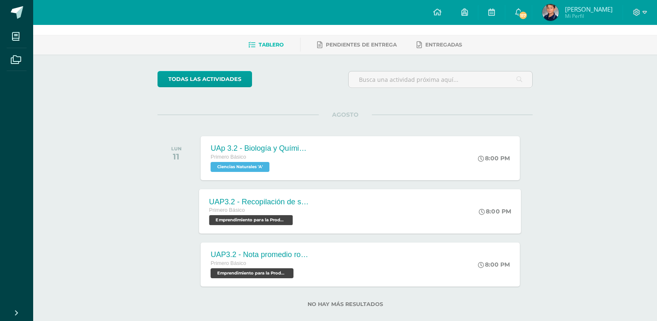
scroll to position [41, 0]
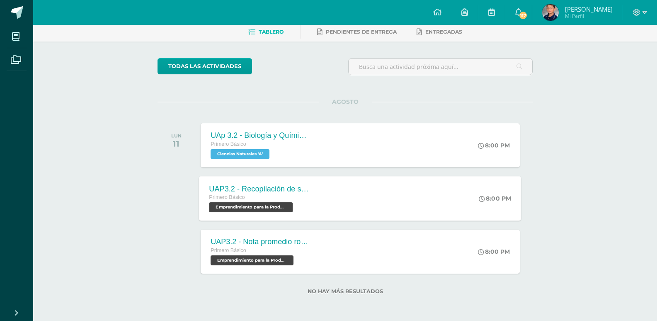
click at [325, 193] on div "UAP3.2 - Recopilación de sellos de libro Primero Básico Emprendimiento para la …" at bounding box center [361, 198] width 322 height 44
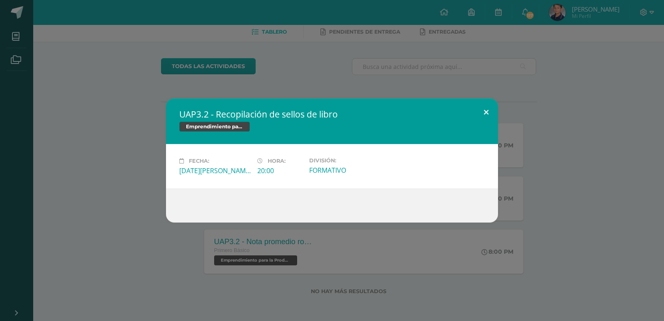
click at [486, 117] on button at bounding box center [486, 112] width 24 height 28
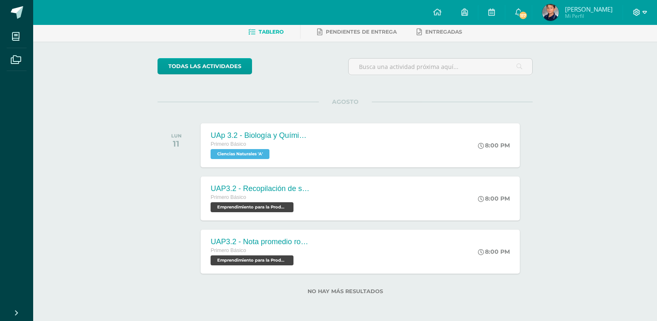
click at [641, 11] on span at bounding box center [640, 12] width 14 height 9
click at [605, 58] on span "Cerrar sesión" at bounding box center [618, 56] width 37 height 8
